Goal: Task Accomplishment & Management: Use online tool/utility

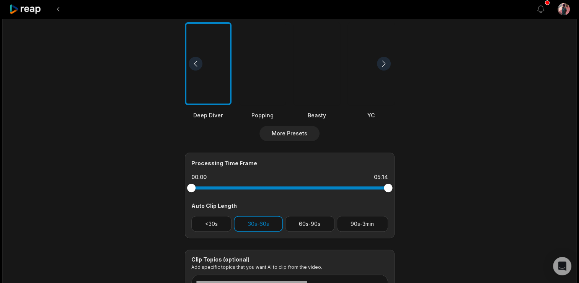
scroll to position [230, 0]
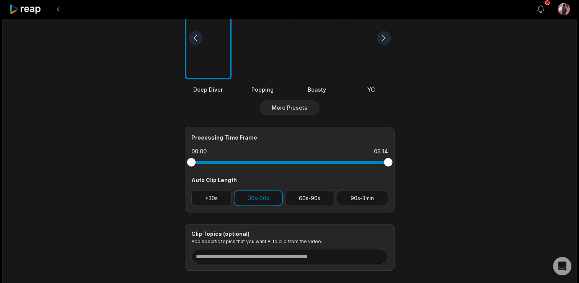
click at [540, 10] on icon "button" at bounding box center [540, 9] width 9 height 9
click at [559, 35] on div "05:14 Productivity 101: What You Don’t Lose, You Lose Get Clips Select Video Ge…" at bounding box center [289, 56] width 575 height 535
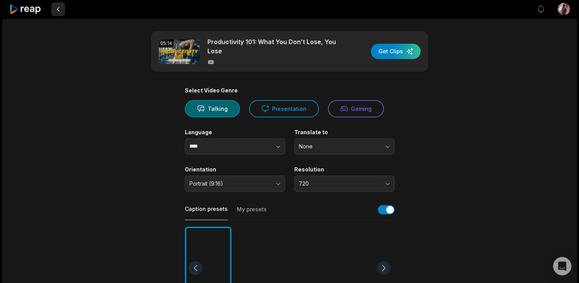
click at [60, 9] on button at bounding box center [58, 9] width 14 height 14
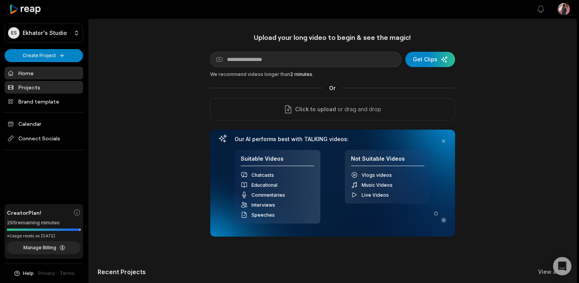
click at [36, 85] on link "Projects" at bounding box center [44, 87] width 78 height 13
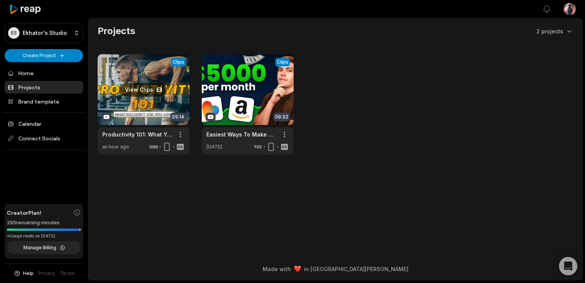
click at [173, 105] on link at bounding box center [144, 104] width 92 height 100
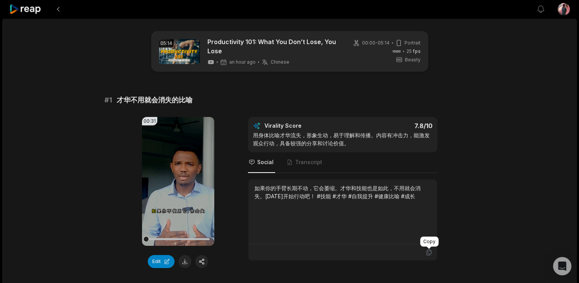
click at [429, 250] on icon at bounding box center [429, 251] width 7 height 7
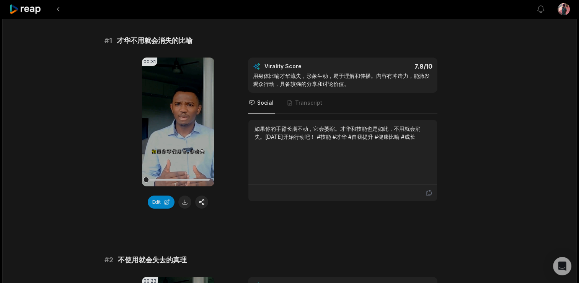
scroll to position [61, 0]
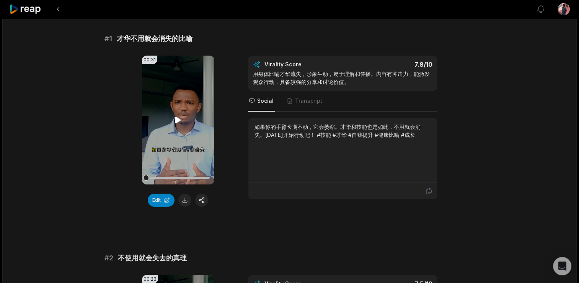
click at [187, 126] on video "Your browser does not support mp4 format." at bounding box center [178, 120] width 72 height 129
click at [158, 200] on button "Edit" at bounding box center [161, 199] width 27 height 13
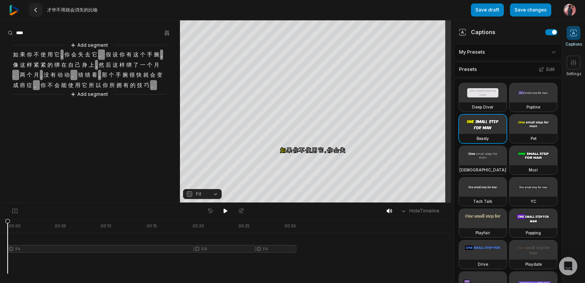
click at [35, 11] on 335 at bounding box center [36, 10] width 2 height 4
